Goal: Task Accomplishment & Management: Complete application form

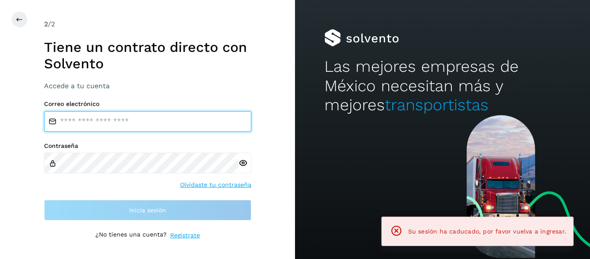
click at [72, 122] on input "email" at bounding box center [147, 121] width 207 height 21
type input "**********"
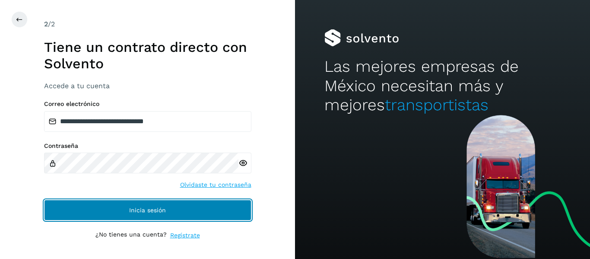
click at [126, 202] on button "Inicia sesión" at bounding box center [147, 210] width 207 height 21
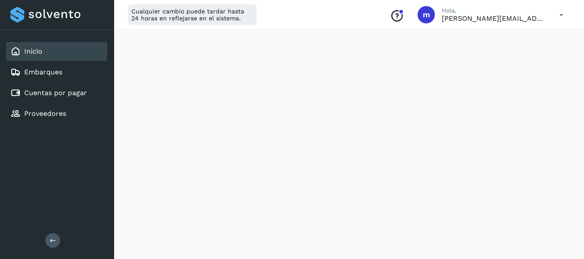
scroll to position [136, 0]
click at [75, 97] on link "Cuentas por pagar" at bounding box center [55, 93] width 63 height 8
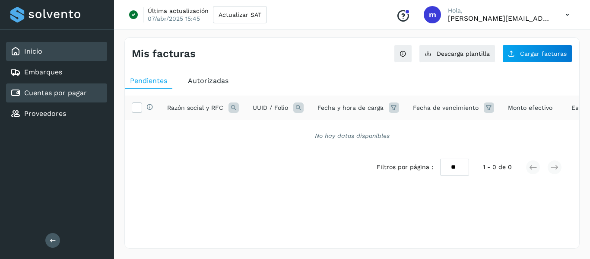
click at [47, 53] on div "Inicio" at bounding box center [56, 51] width 101 height 19
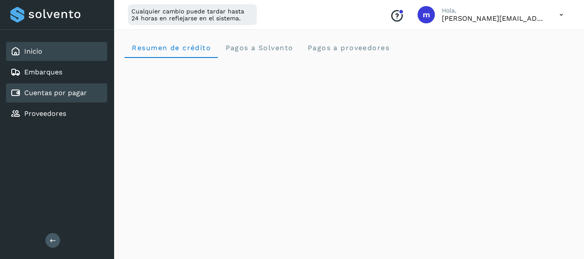
click at [64, 92] on link "Cuentas por pagar" at bounding box center [55, 93] width 63 height 8
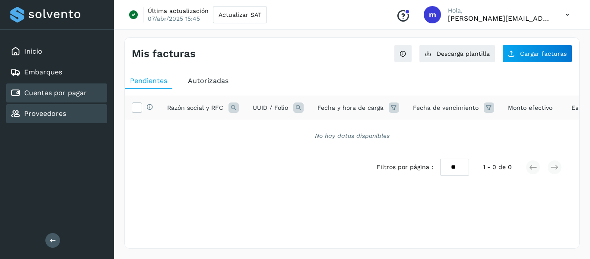
click at [66, 113] on div "Proveedores" at bounding box center [56, 113] width 101 height 19
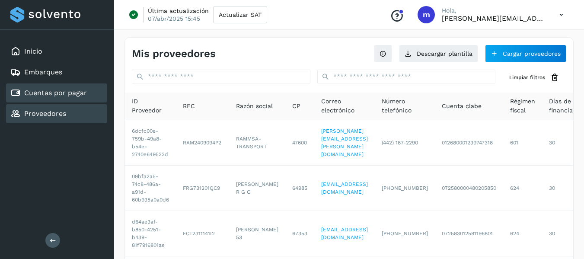
click at [51, 96] on link "Cuentas por pagar" at bounding box center [55, 93] width 63 height 8
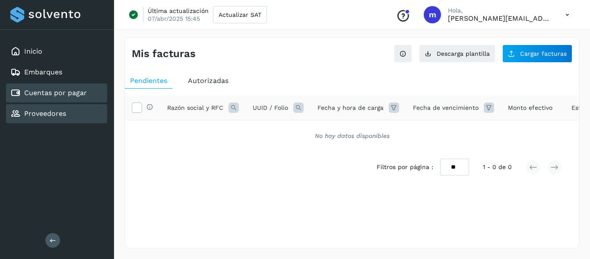
click at [49, 117] on link "Proveedores" at bounding box center [45, 113] width 42 height 8
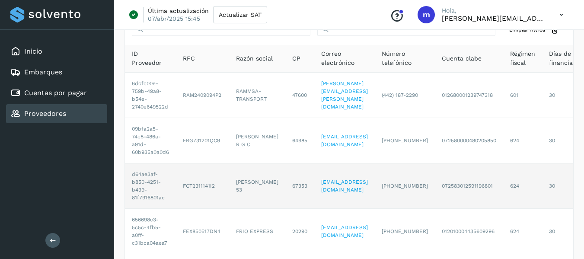
scroll to position [52, 0]
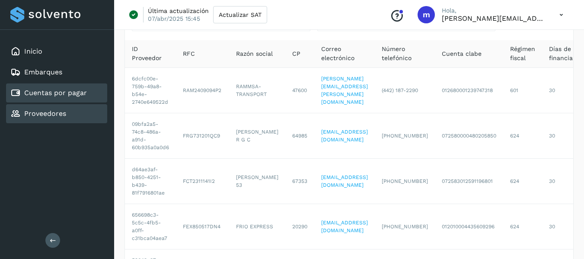
click at [51, 95] on link "Cuentas por pagar" at bounding box center [55, 93] width 63 height 8
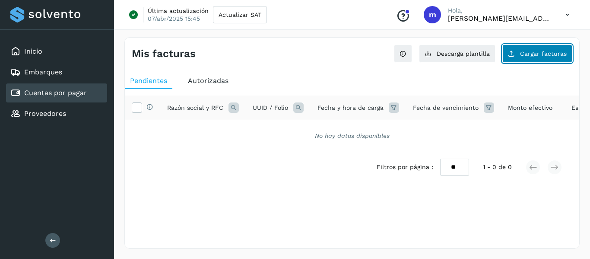
click at [551, 48] on button "Cargar facturas" at bounding box center [538, 54] width 70 height 18
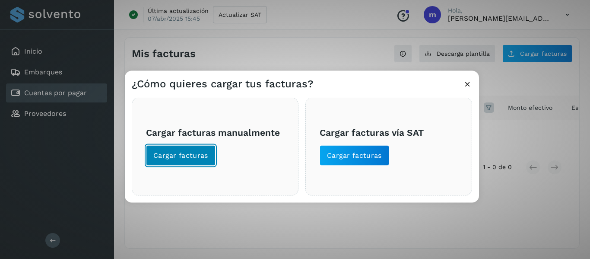
click at [186, 156] on span "Cargar facturas" at bounding box center [180, 155] width 55 height 10
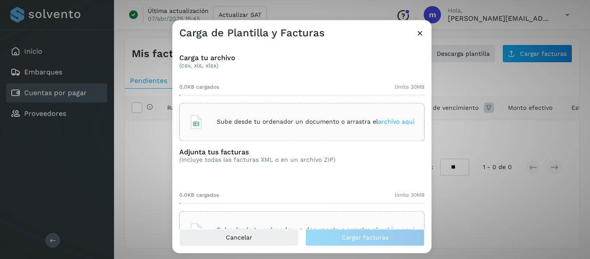
click at [383, 119] on span "archivo aquí" at bounding box center [396, 121] width 37 height 7
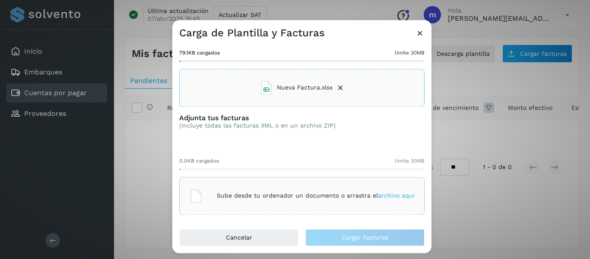
click at [387, 191] on div "Sube desde tu ordenador un documento o arrastra el archivo aquí" at bounding box center [302, 195] width 226 height 23
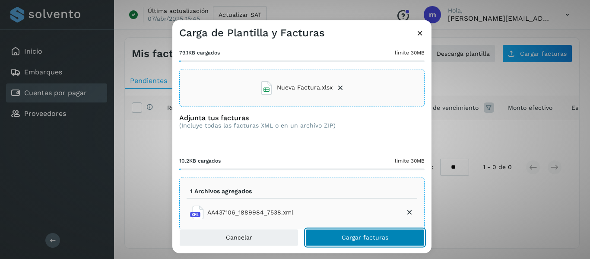
click at [358, 235] on span "Cargar facturas" at bounding box center [365, 237] width 47 height 6
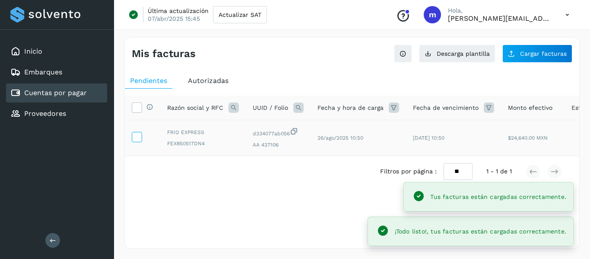
click at [138, 138] on icon at bounding box center [136, 136] width 9 height 9
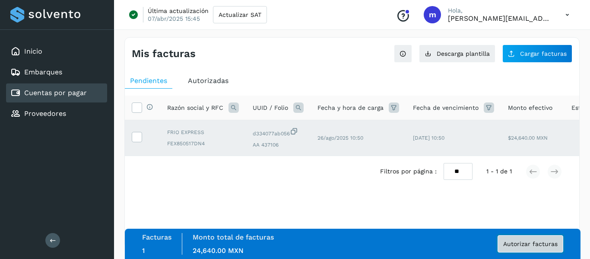
click at [541, 242] on span "Autorizar facturas" at bounding box center [530, 244] width 54 height 6
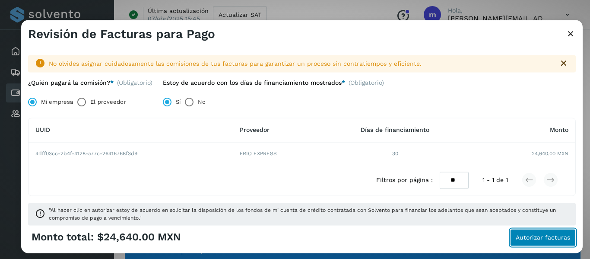
click at [547, 235] on span "Autorizar facturas" at bounding box center [543, 237] width 54 height 6
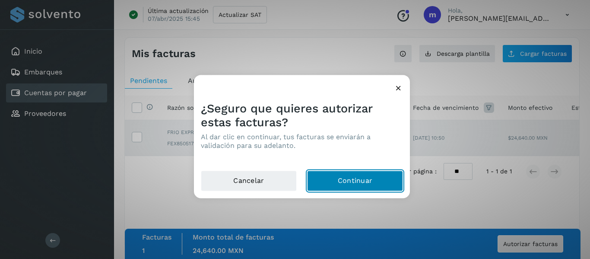
click at [357, 183] on button "Continuar" at bounding box center [355, 180] width 96 height 21
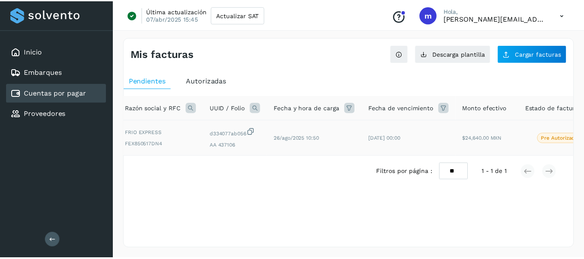
scroll to position [0, 0]
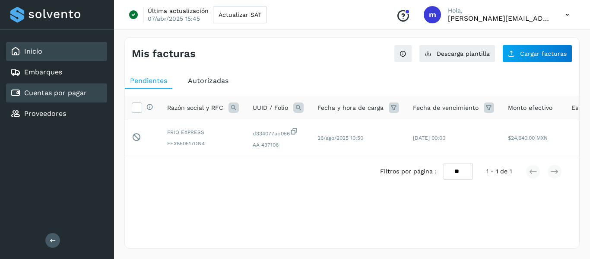
click at [50, 53] on div "Inicio" at bounding box center [56, 51] width 101 height 19
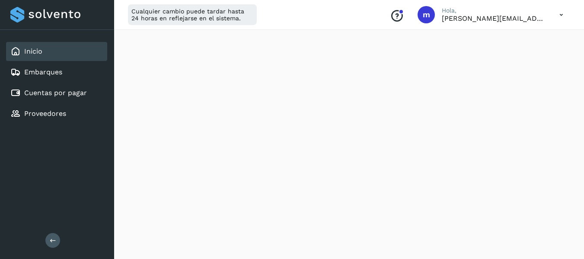
scroll to position [76, 0]
click at [57, 85] on div "Cuentas por pagar" at bounding box center [56, 92] width 101 height 19
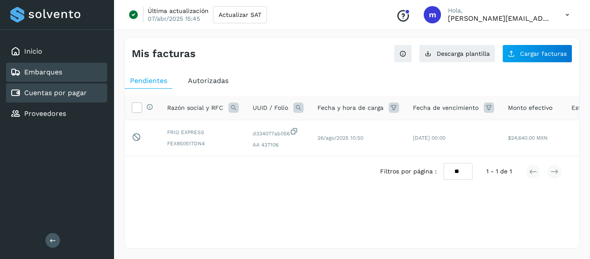
click at [50, 74] on link "Embarques" at bounding box center [43, 72] width 38 height 8
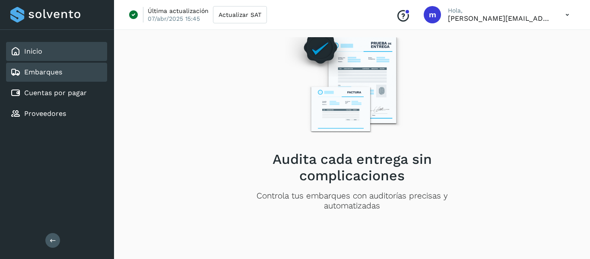
click at [38, 47] on div "Inicio" at bounding box center [26, 51] width 32 height 10
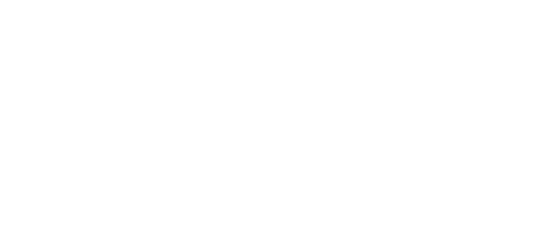
click at [206, 91] on div at bounding box center [276, 119] width 553 height 238
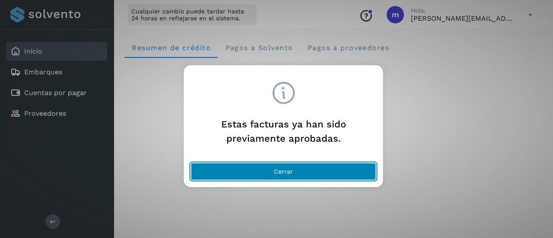
click at [290, 171] on span "Cerrar" at bounding box center [283, 172] width 19 height 6
